Goal: Task Accomplishment & Management: Manage account settings

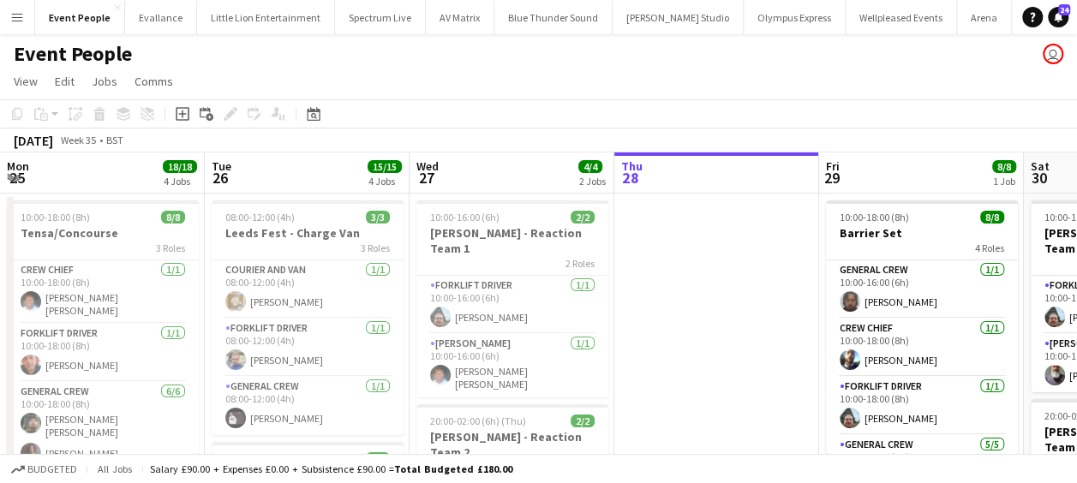
scroll to position [0, 556]
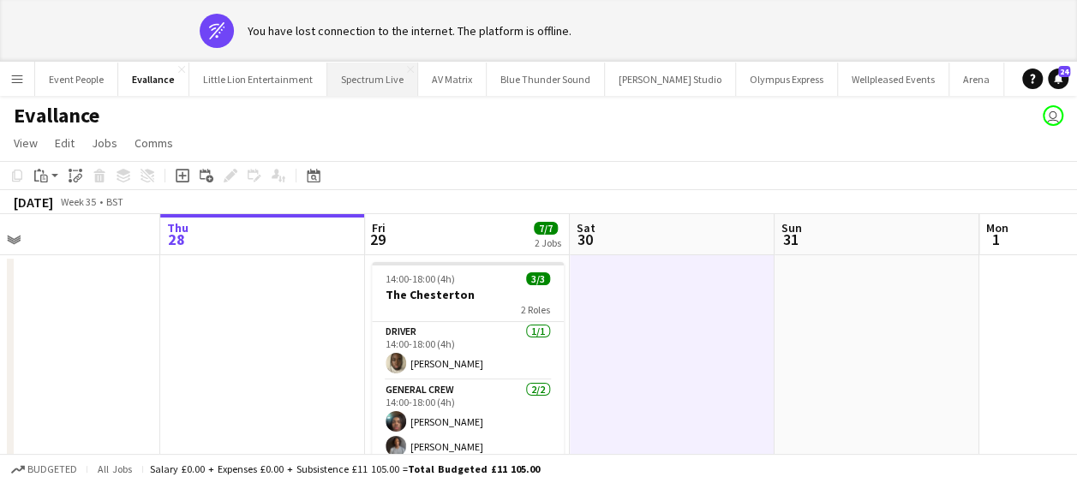
scroll to position [5, 0]
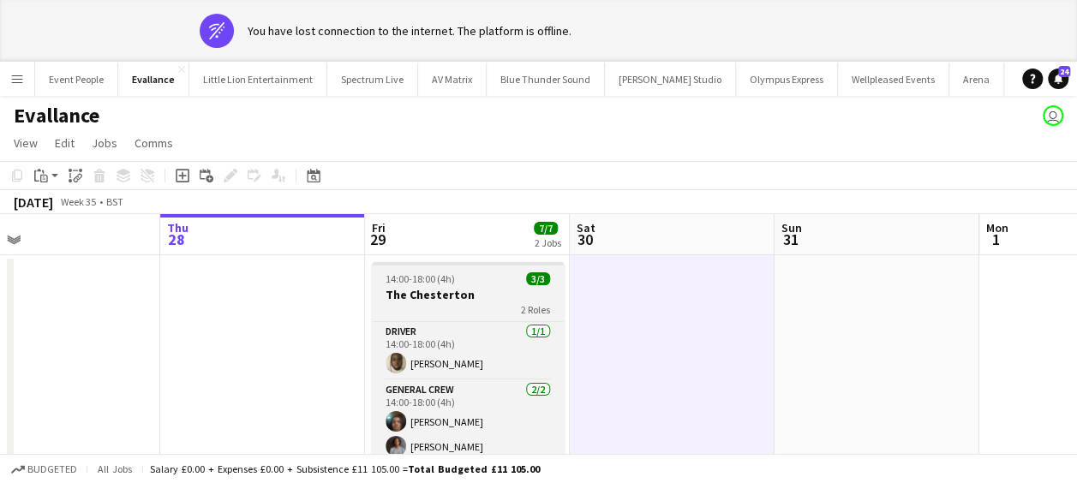
click at [452, 278] on span "14:00-18:00 (4h)" at bounding box center [419, 278] width 69 height 13
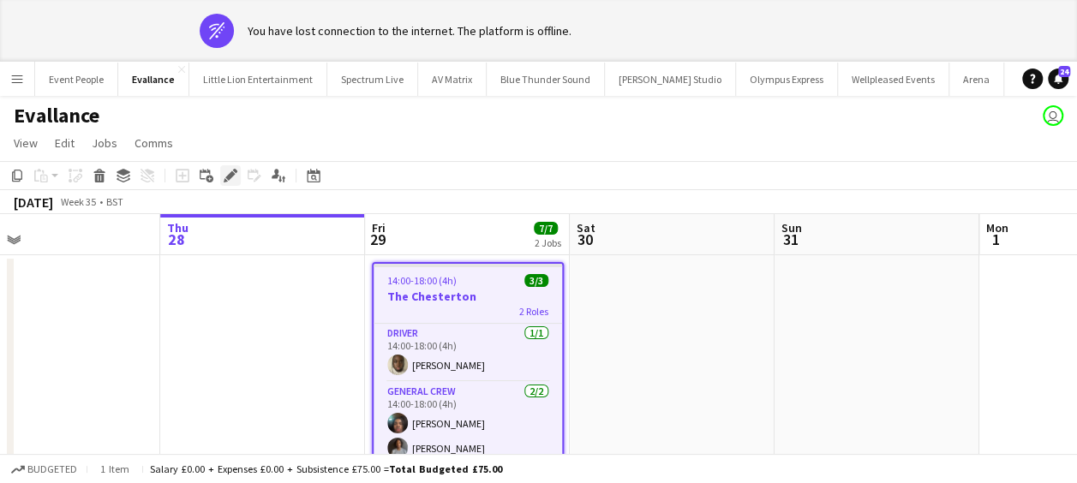
click at [235, 173] on icon "Edit" at bounding box center [231, 176] width 14 height 14
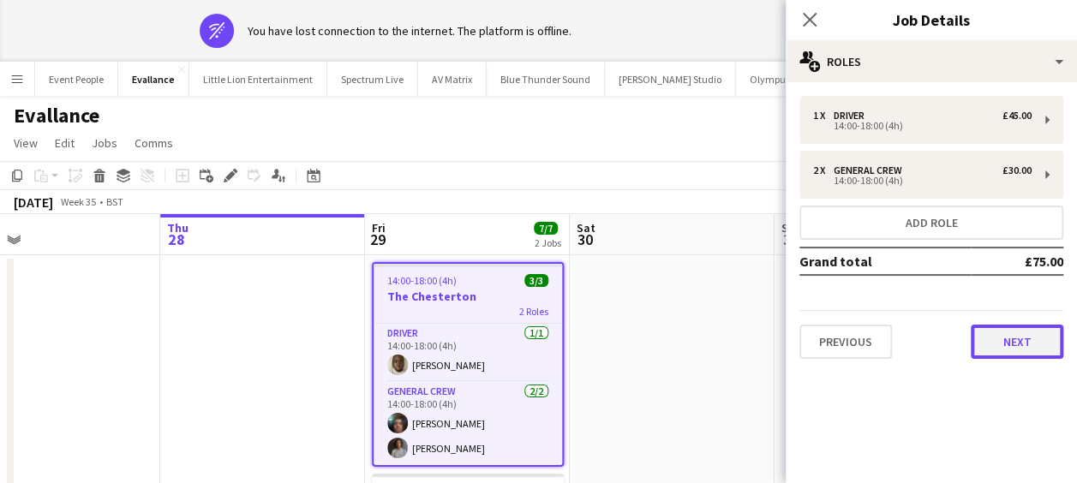
click at [1010, 339] on button "Next" at bounding box center [1017, 342] width 93 height 34
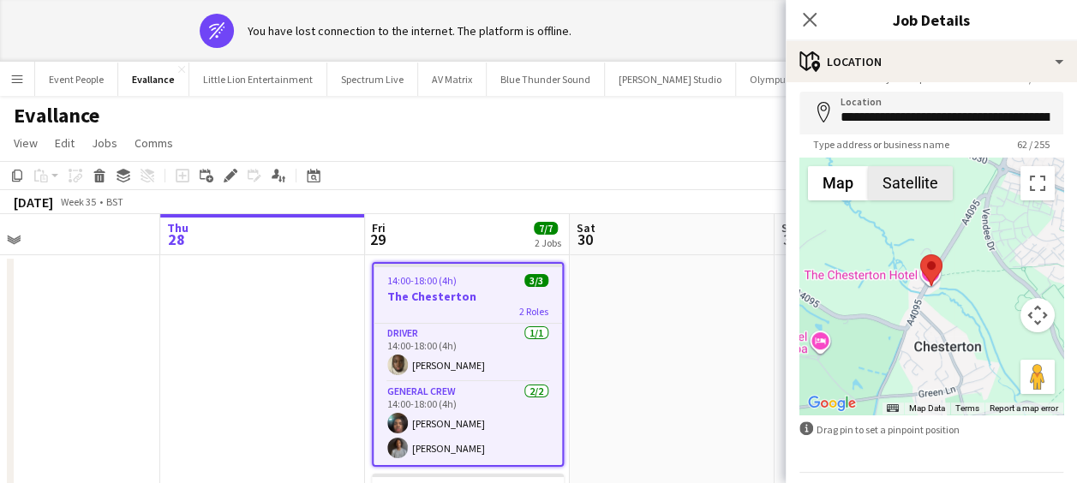
scroll to position [122, 0]
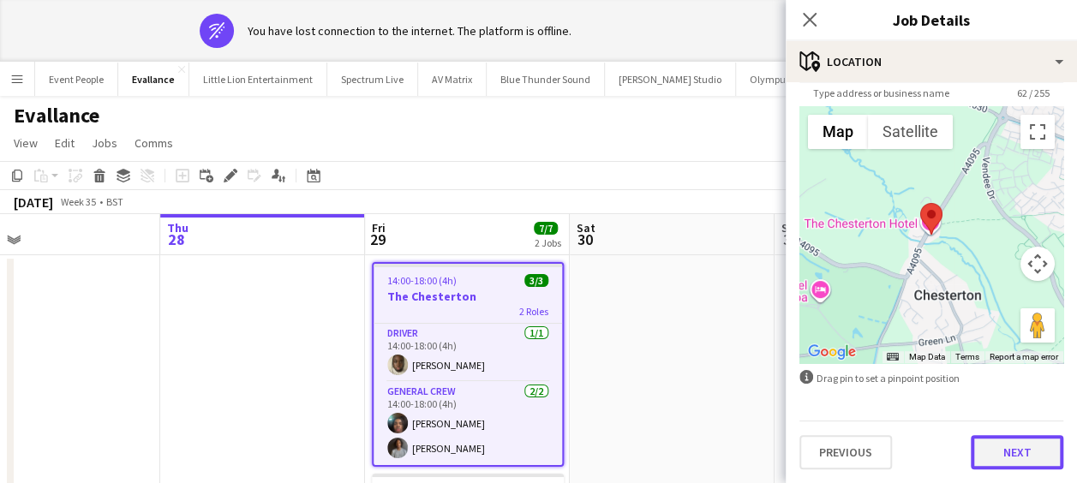
click at [1002, 444] on button "Next" at bounding box center [1017, 452] width 93 height 34
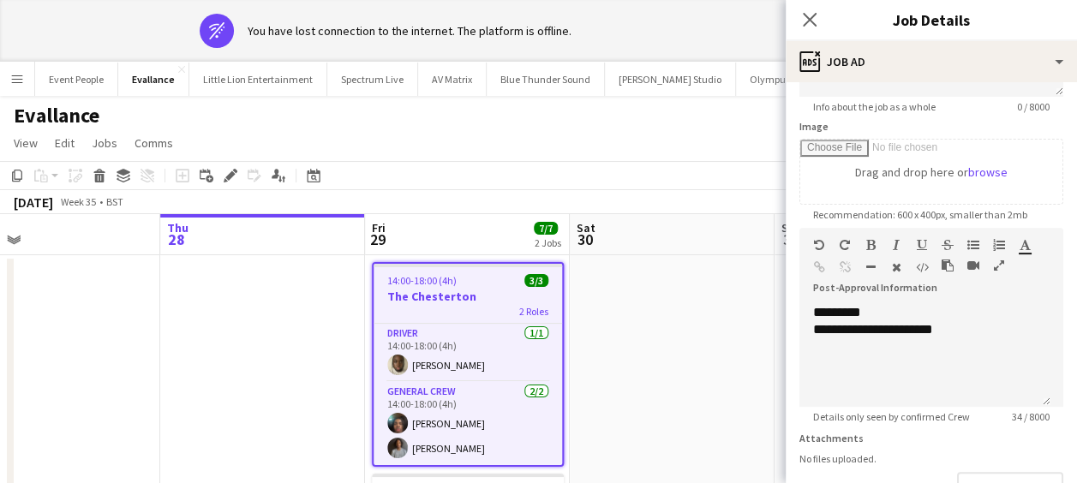
scroll to position [257, 0]
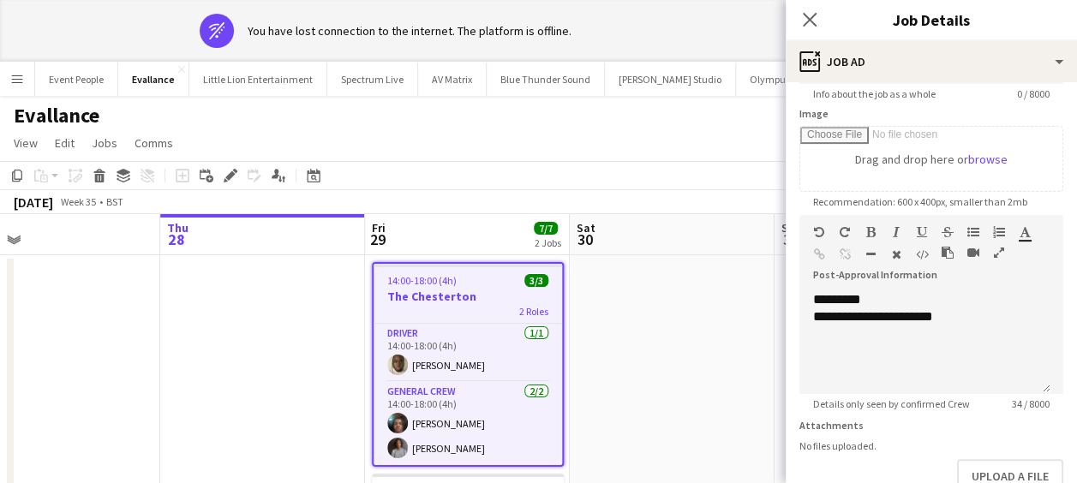
click at [714, 153] on app-page-menu "View Day view expanded Day view collapsed Month view Date picker Jump to [DATE]…" at bounding box center [538, 144] width 1077 height 33
